Goal: Information Seeking & Learning: Compare options

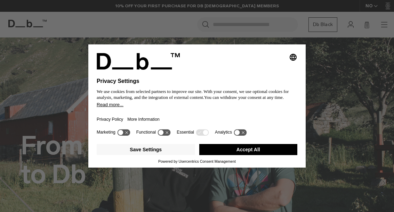
click at [261, 150] on button "Accept All" at bounding box center [248, 149] width 98 height 11
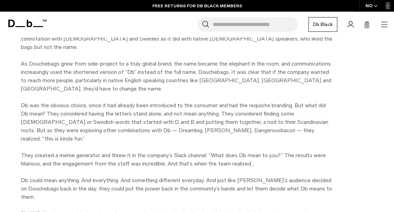
scroll to position [845, 0]
click at [17, 26] on icon at bounding box center [27, 24] width 38 height 8
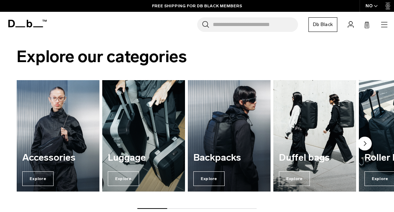
scroll to position [389, 0]
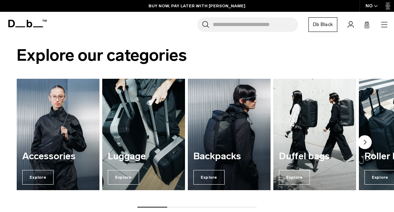
click at [33, 176] on span "Explore" at bounding box center [37, 177] width 31 height 15
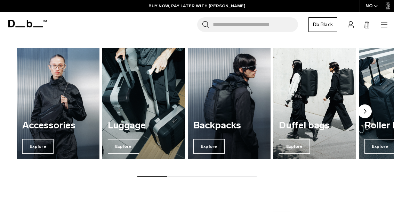
click at [215, 148] on span "Explore" at bounding box center [208, 146] width 31 height 15
click at [375, 94] on img "5 / 7" at bounding box center [400, 104] width 83 height 112
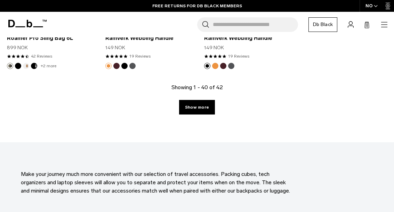
scroll to position [1876, 0]
click at [203, 110] on link "Show more" at bounding box center [197, 107] width 36 height 15
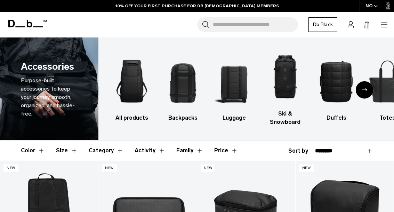
scroll to position [1907, 0]
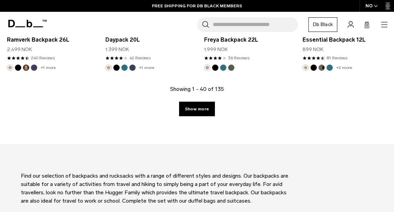
scroll to position [1711, 0]
click at [204, 112] on link "Show more" at bounding box center [197, 108] width 36 height 15
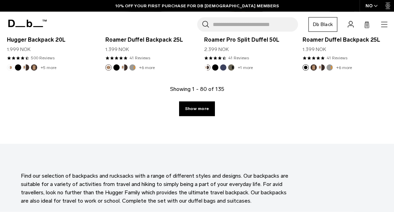
scroll to position [3355, 0]
click at [201, 101] on link "Show more" at bounding box center [197, 108] width 36 height 15
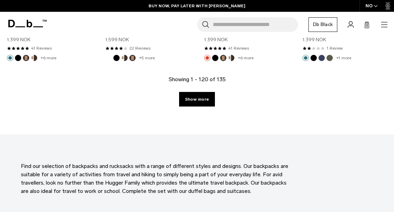
scroll to position [5007, 0]
click at [200, 92] on link "Show more" at bounding box center [197, 99] width 36 height 15
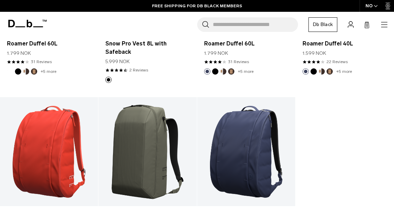
scroll to position [5312, 0]
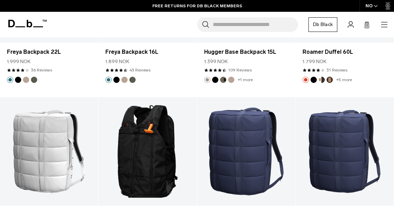
scroll to position [5038, 0]
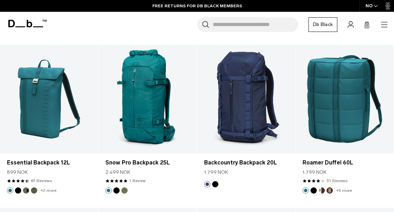
scroll to position [3386, 0]
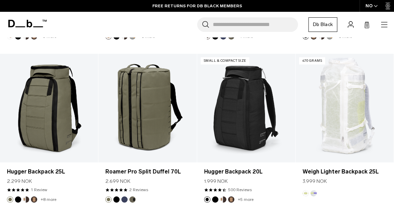
scroll to position [1742, 0]
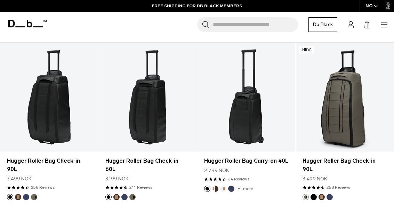
scroll to position [208, 0]
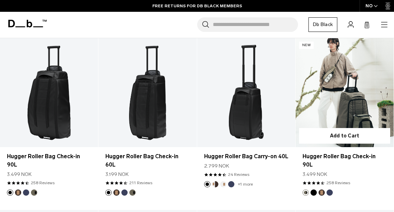
click at [362, 104] on link "Hugger Roller Bag Check-in 90L" at bounding box center [344, 92] width 98 height 109
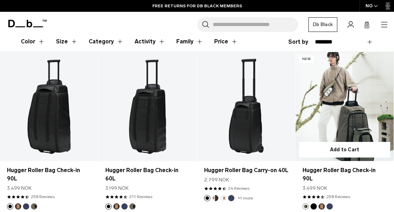
scroll to position [191, 0]
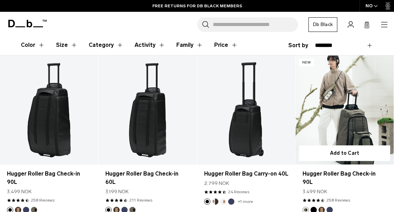
click at [353, 119] on link "Hugger Roller Bag Check-in 90L" at bounding box center [344, 110] width 98 height 109
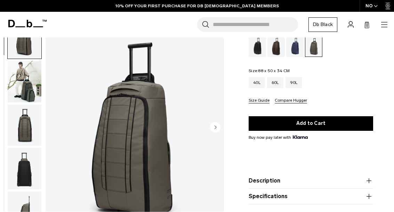
scroll to position [58, 0]
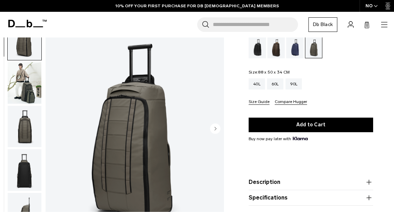
click at [217, 127] on circle "Next slide" at bounding box center [215, 128] width 10 height 10
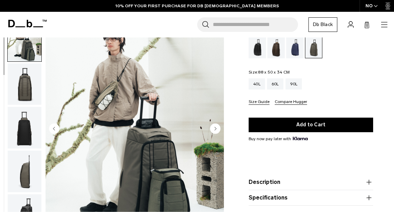
scroll to position [44, 0]
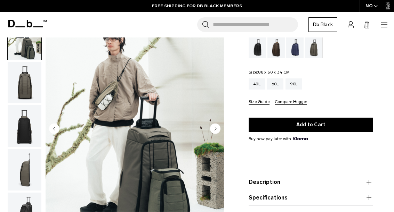
click at [218, 127] on circle "Next slide" at bounding box center [215, 128] width 10 height 10
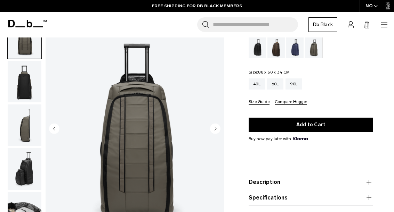
click at [214, 131] on circle "Next slide" at bounding box center [215, 128] width 10 height 10
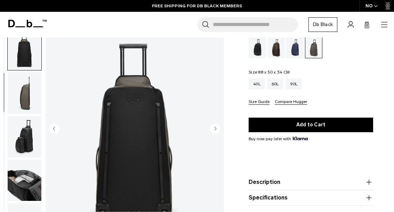
scroll to position [133, 0]
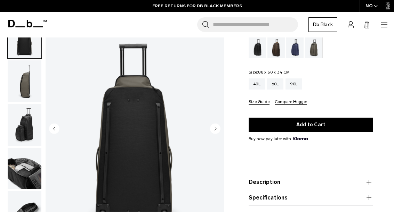
click at [216, 126] on circle "Next slide" at bounding box center [215, 128] width 10 height 10
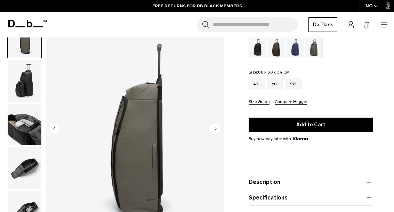
click at [215, 130] on circle "Next slide" at bounding box center [215, 128] width 10 height 10
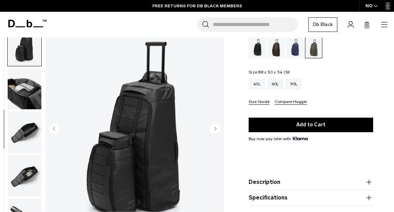
scroll to position [221, 0]
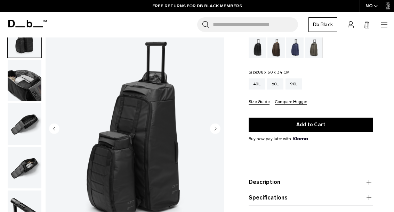
click at [217, 129] on circle "Next slide" at bounding box center [215, 128] width 10 height 10
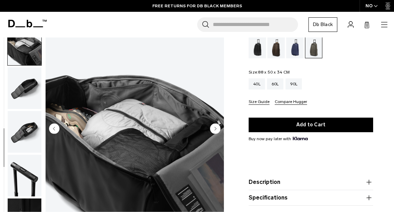
scroll to position [262, 0]
click at [215, 129] on icon "Next slide" at bounding box center [216, 128] width 2 height 3
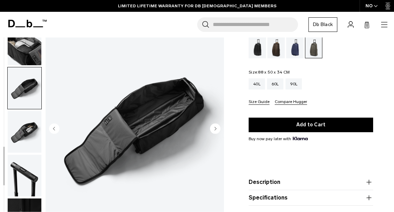
click at [217, 129] on circle "Next slide" at bounding box center [215, 128] width 10 height 10
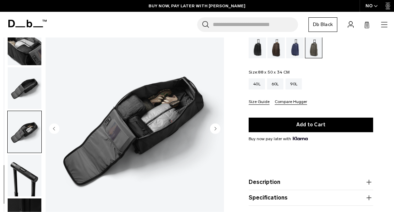
click at [217, 128] on circle "Next slide" at bounding box center [215, 128] width 10 height 10
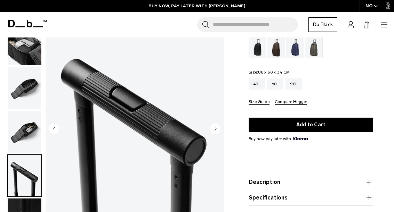
click at [220, 132] on icon "Next slide" at bounding box center [215, 128] width 10 height 10
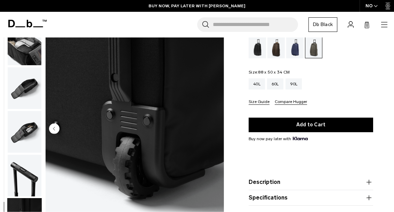
click at [392, 64] on div "Hugger Roller Bag Check-in 90L 3.499 NOK 4.7 star rating 258 Reviews Color: For…" at bounding box center [311, 116] width 166 height 255
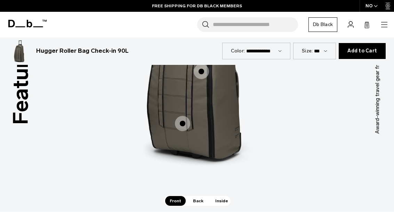
scroll to position [906, 0]
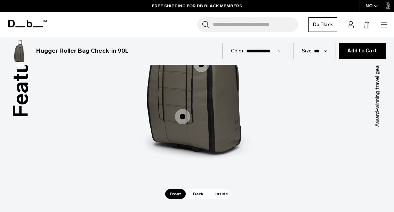
click at [222, 189] on span "Inside" at bounding box center [222, 194] width 22 height 10
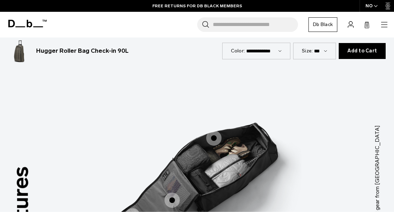
scroll to position [780, 0]
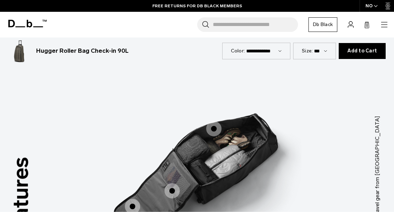
click at [134, 199] on span "3 / 3" at bounding box center [132, 206] width 15 height 15
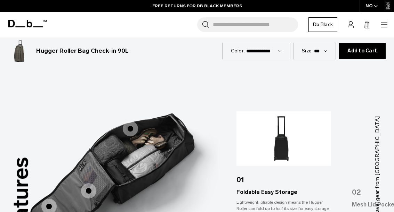
click at [87, 183] on span "3 / 3" at bounding box center [88, 190] width 15 height 15
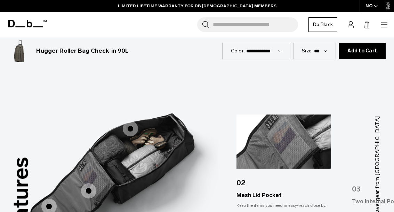
click at [124, 121] on span "3 / 3" at bounding box center [130, 128] width 15 height 15
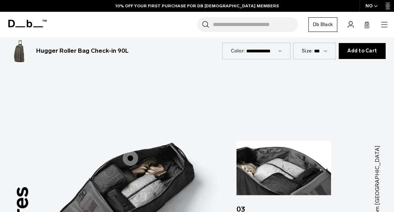
scroll to position [768, 0]
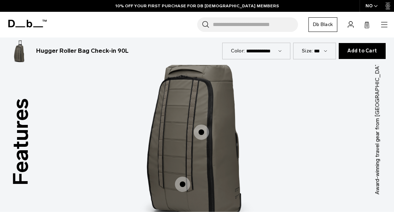
scroll to position [837, 0]
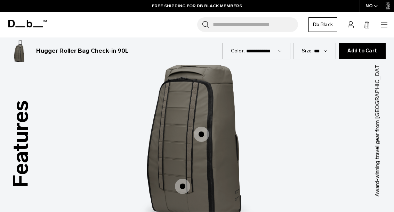
click at [187, 179] on span "1 / 3" at bounding box center [182, 186] width 15 height 15
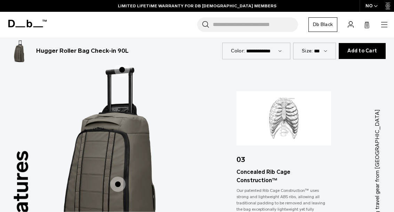
scroll to position [787, 0]
click at [113, 176] on span "1 / 3" at bounding box center [117, 183] width 15 height 15
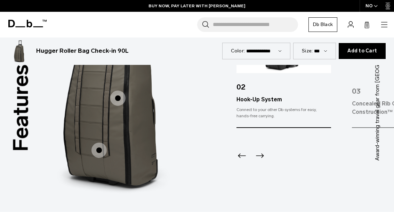
scroll to position [873, 0]
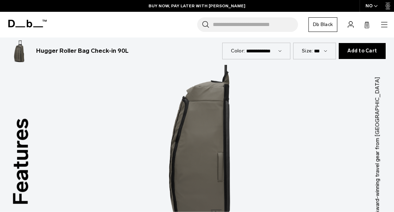
scroll to position [812, 0]
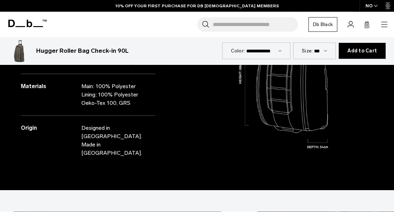
scroll to position [609, 0]
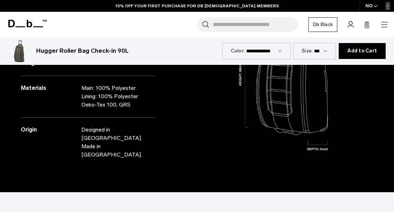
click at [18, 25] on icon at bounding box center [27, 24] width 38 height 8
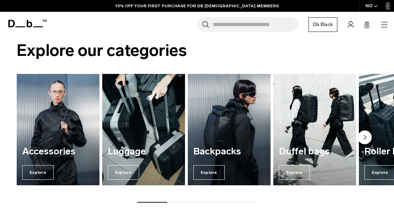
scroll to position [396, 0]
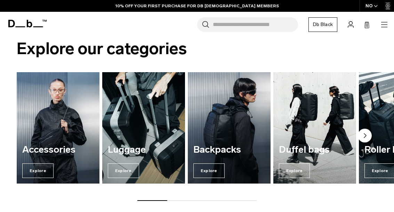
click at [326, 139] on img "4 / 7" at bounding box center [314, 128] width 83 height 112
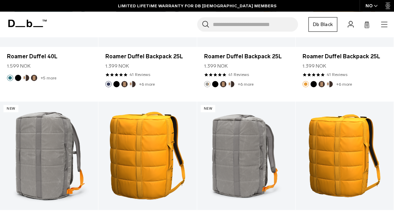
scroll to position [1204, 0]
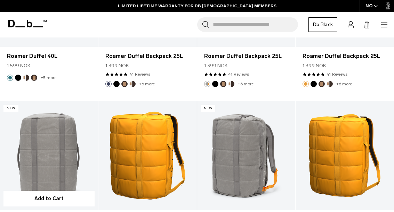
click at [43, 147] on link "Roamer Duffel 60L" at bounding box center [49, 155] width 98 height 109
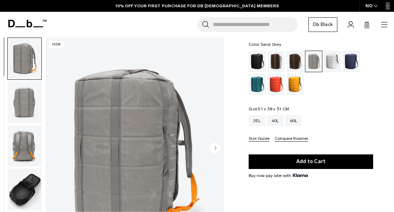
scroll to position [35, 0]
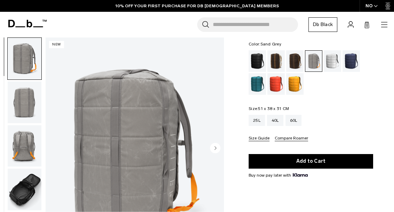
click at [216, 145] on circle "Next slide" at bounding box center [215, 148] width 10 height 10
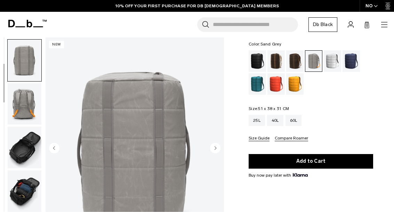
scroll to position [44, 0]
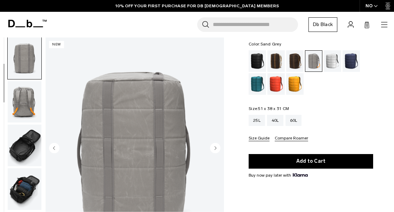
click at [217, 149] on circle "Next slide" at bounding box center [215, 148] width 10 height 10
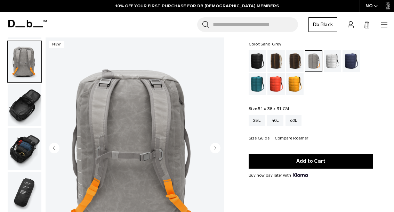
scroll to position [89, 0]
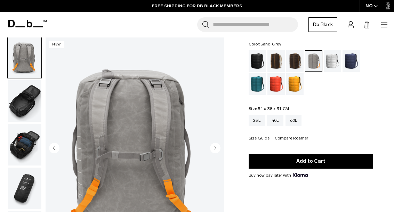
click at [218, 147] on circle "Next slide" at bounding box center [215, 148] width 10 height 10
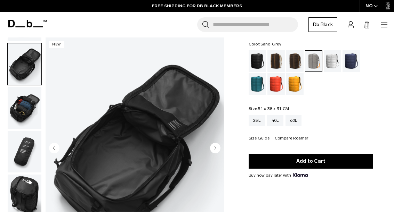
scroll to position [130, 0]
click at [216, 147] on circle "Next slide" at bounding box center [215, 148] width 10 height 10
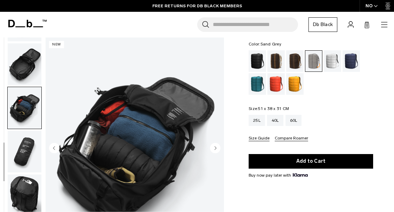
click at [215, 146] on circle "Next slide" at bounding box center [215, 148] width 10 height 10
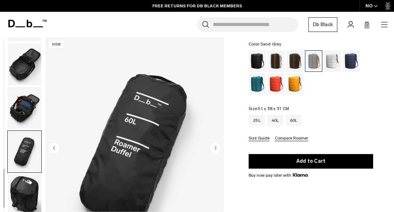
click at [216, 149] on circle "Next slide" at bounding box center [215, 148] width 10 height 10
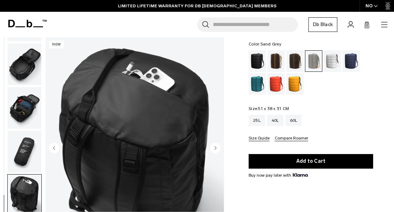
click at [216, 147] on circle "Next slide" at bounding box center [215, 148] width 10 height 10
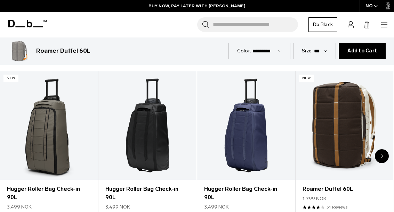
scroll to position [303, 0]
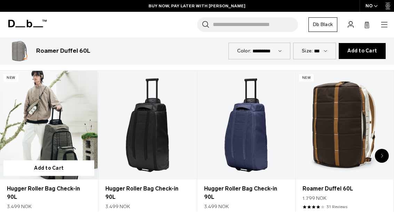
click at [36, 134] on link "Hugger Roller Bag Check-in 90L" at bounding box center [49, 125] width 98 height 109
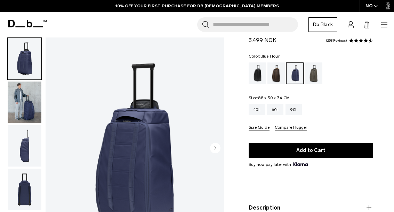
scroll to position [31, 0]
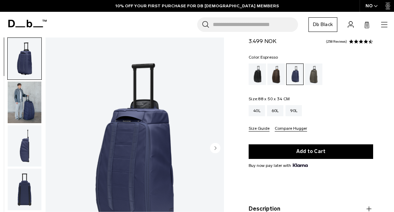
click at [277, 76] on div "Espresso" at bounding box center [276, 75] width 18 height 22
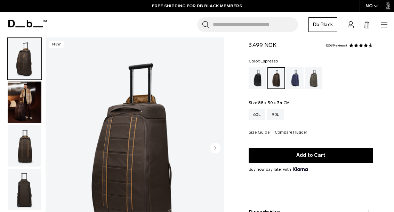
scroll to position [27, 0]
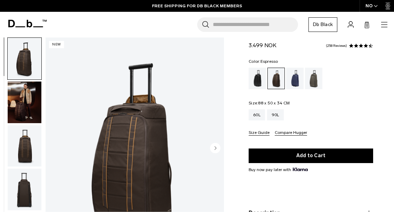
click at [260, 82] on div "Black Out" at bounding box center [257, 79] width 18 height 22
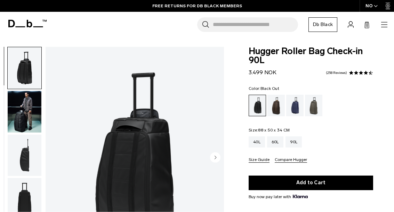
click at [350, 113] on ul at bounding box center [310, 106] width 124 height 22
